Goal: Check status: Check status

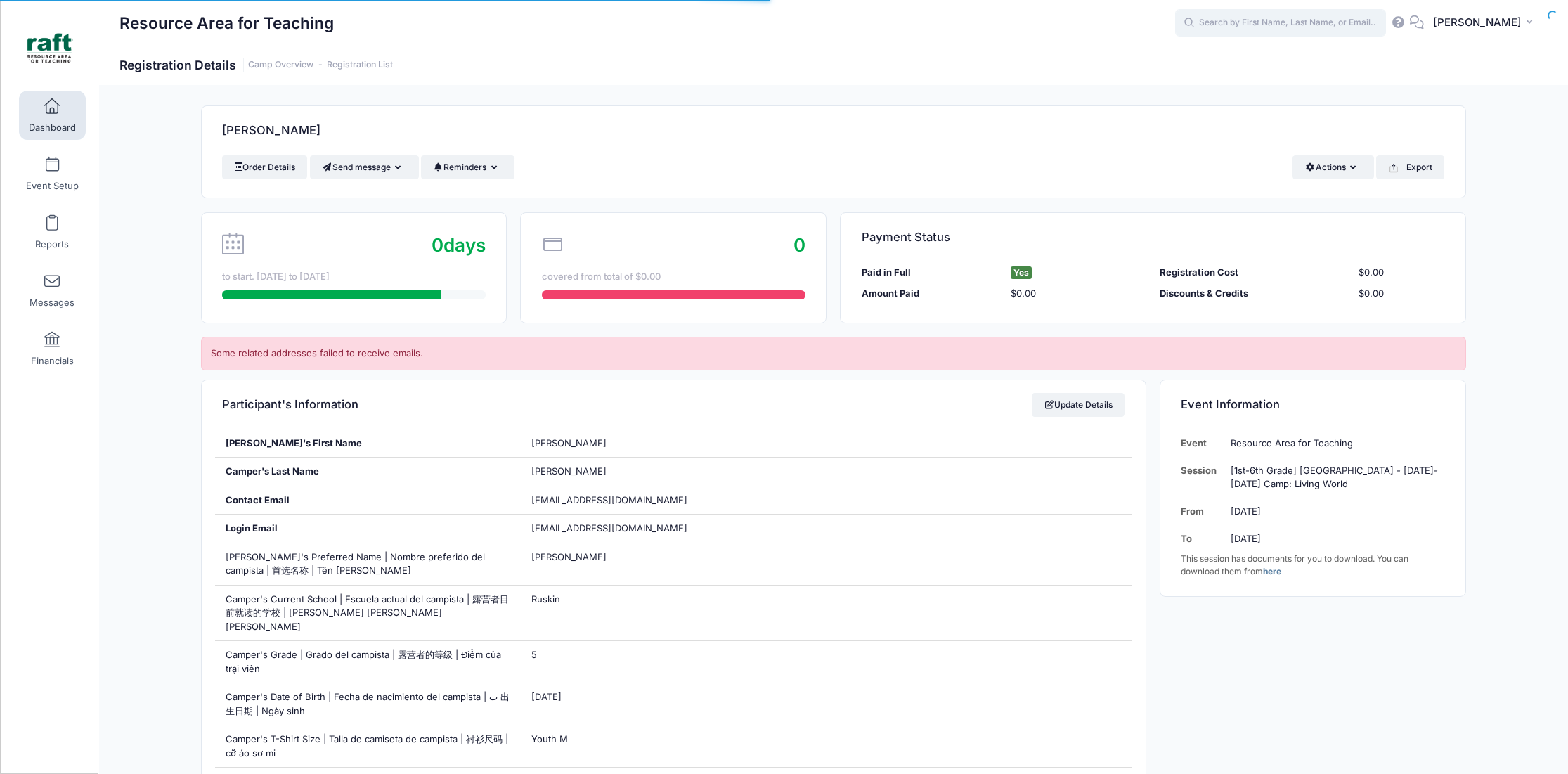
click at [1271, 21] on input "text" at bounding box center [1281, 22] width 211 height 28
type input "[PERSON_NAME]"
click at [1271, 21] on input "jacob" at bounding box center [1281, 22] width 211 height 28
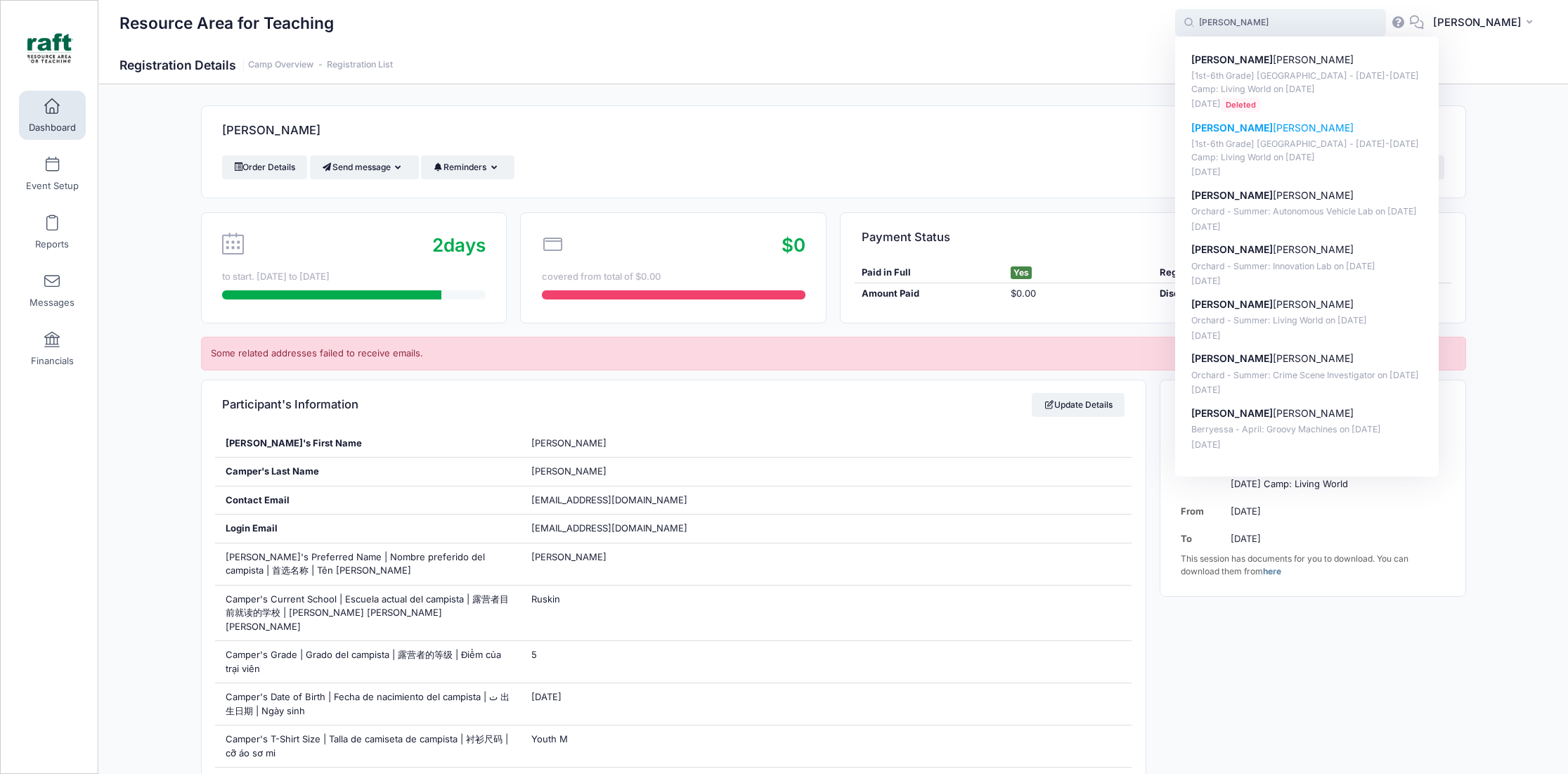
click at [1260, 146] on p "[1st-6th Grade] [GEOGRAPHIC_DATA] - [DATE]-[DATE] Camp: Living World on [DATE]" at bounding box center [1307, 150] width 232 height 26
type input "Jacob Quintero ([1st-6th Grade] Berryessa - Oct 6-10 Camp: Living World, Oct-06…"
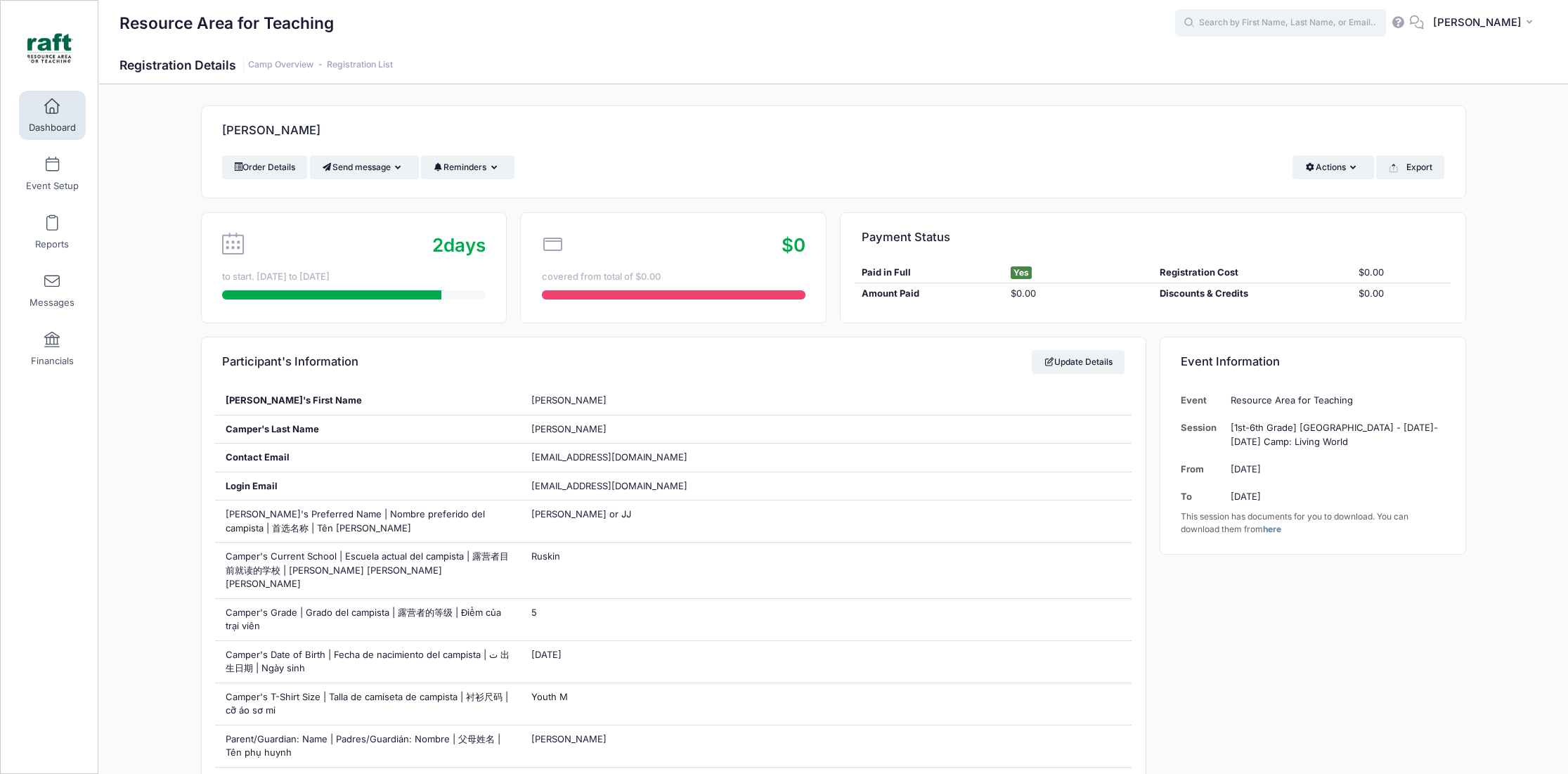
click at [1231, 28] on input "text" at bounding box center [1281, 22] width 211 height 28
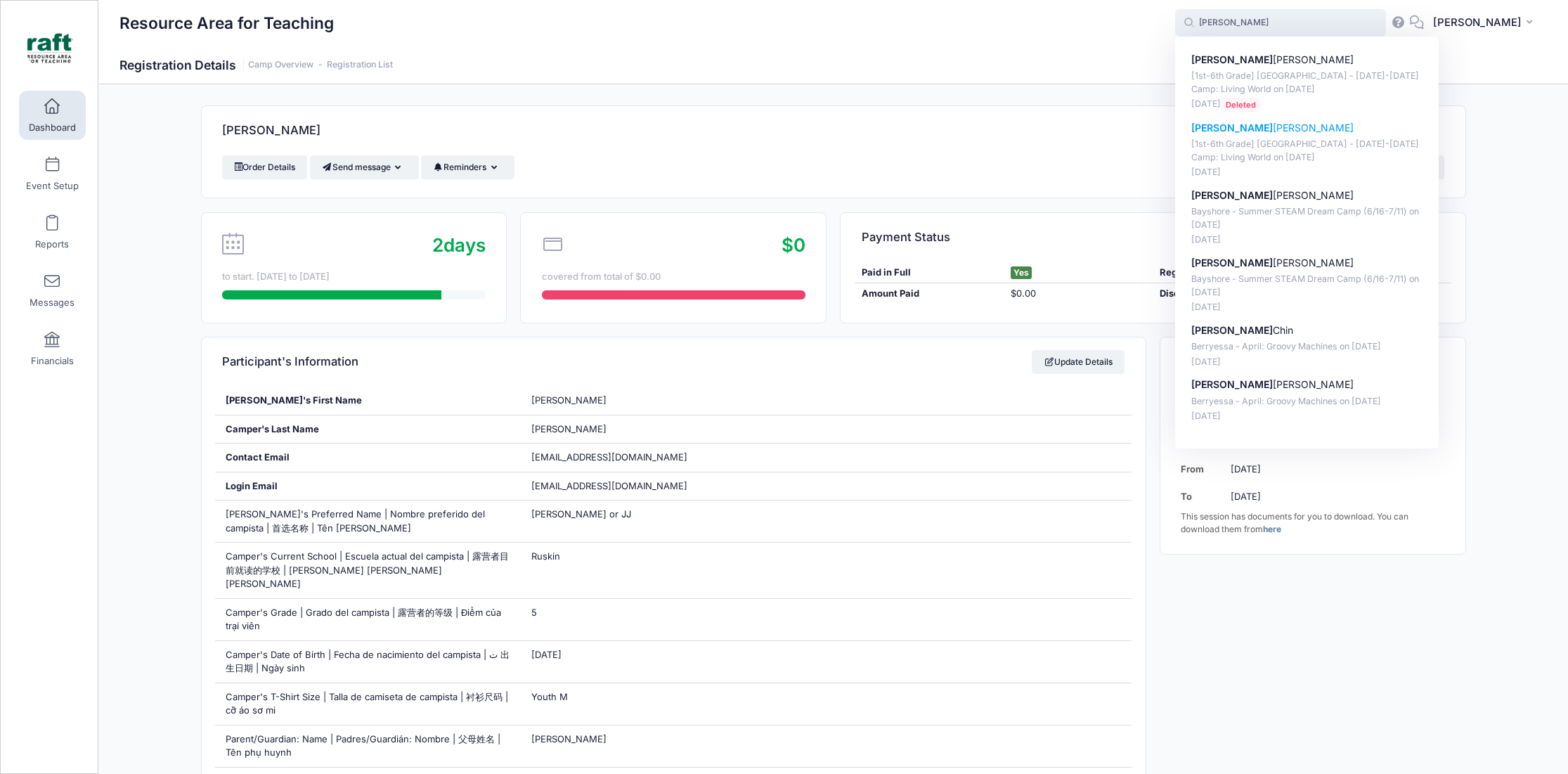
click at [1255, 133] on p "[PERSON_NAME]" at bounding box center [1307, 128] width 232 height 14
type input "[PERSON_NAME] ([1st-6th Grade] [GEOGRAPHIC_DATA] - [DATE]-[DATE] Camp: Living W…"
